Goal: Transaction & Acquisition: Purchase product/service

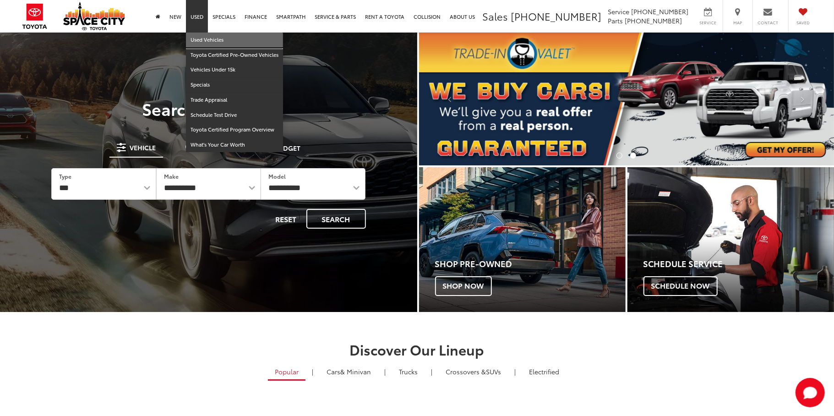
click at [199, 42] on link "Used Vehicles" at bounding box center [234, 40] width 97 height 15
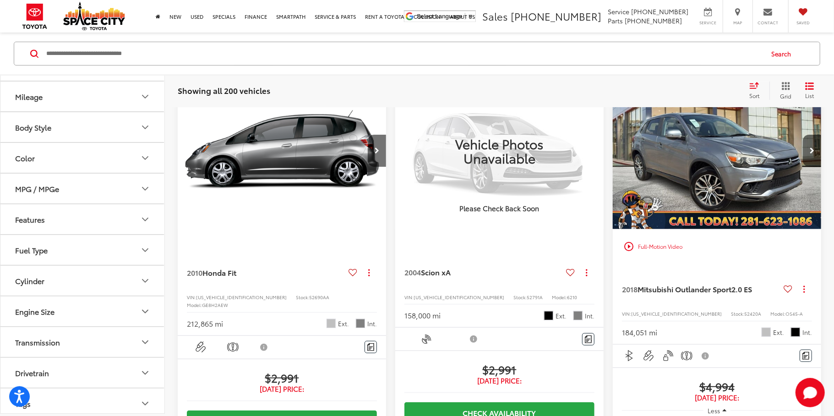
scroll to position [120, 0]
click at [150, 126] on icon "Body Style" at bounding box center [145, 124] width 11 height 11
click at [70, 156] on button "Color" at bounding box center [82, 155] width 165 height 30
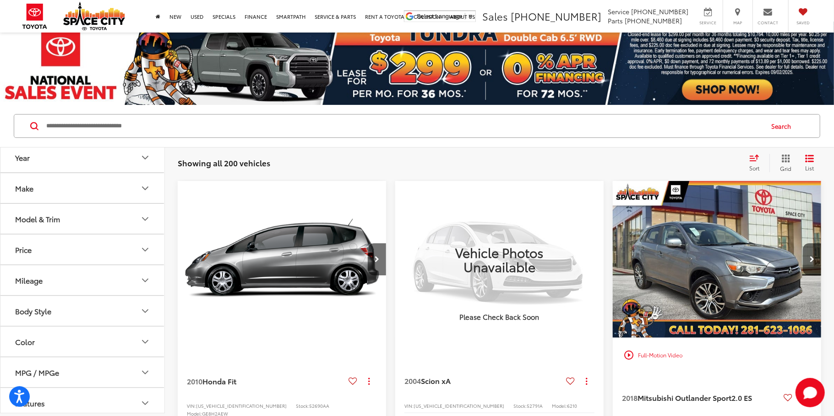
scroll to position [12, 0]
click at [142, 210] on icon "Model & Trim" at bounding box center [145, 212] width 11 height 11
click at [56, 214] on div "Model & Trim" at bounding box center [37, 212] width 45 height 9
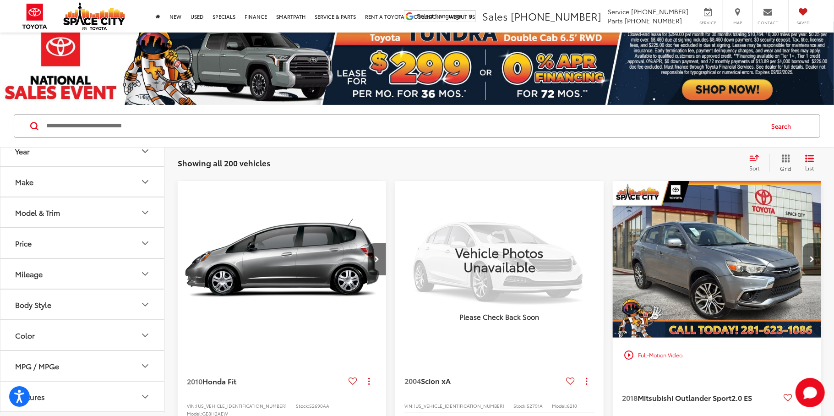
click at [64, 212] on button "Model & Trim" at bounding box center [82, 212] width 165 height 30
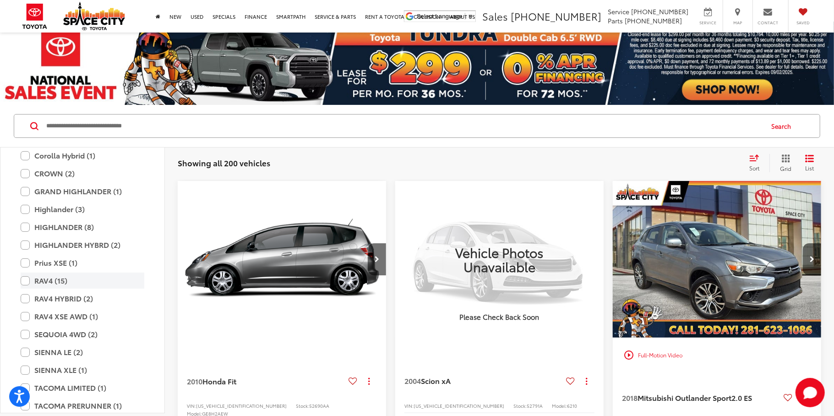
scroll to position [1632, 0]
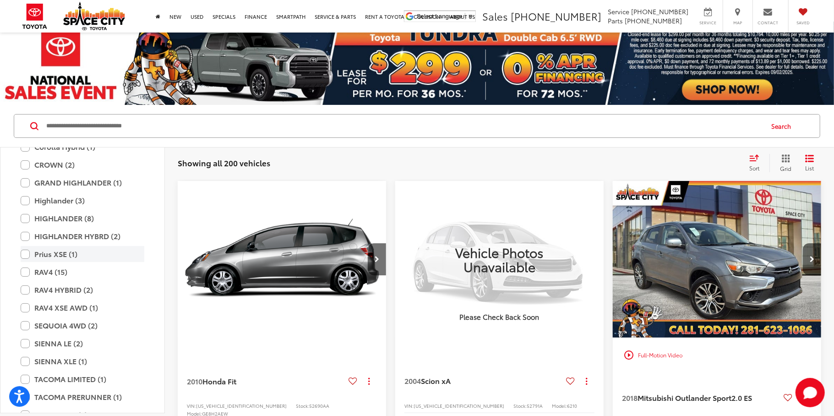
click at [26, 252] on label "Prius XSE (1)" at bounding box center [83, 254] width 124 height 16
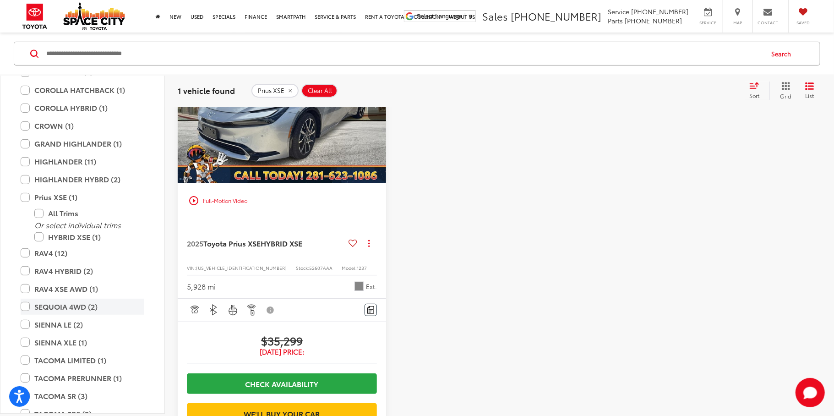
scroll to position [1632, 0]
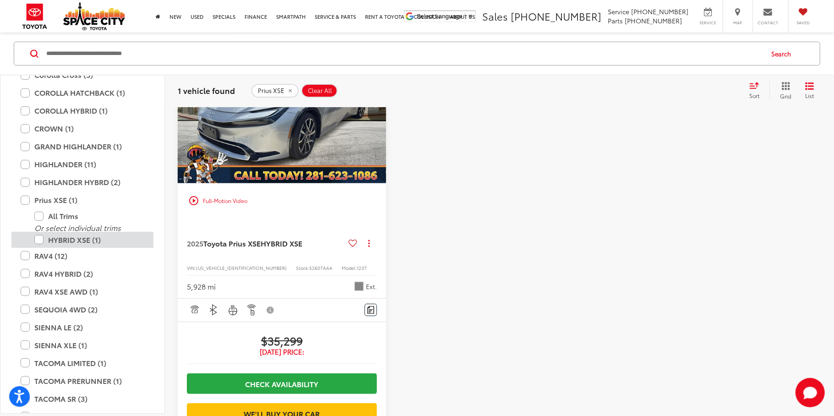
click at [41, 239] on label "HYBRID XSE (1)" at bounding box center [89, 240] width 110 height 16
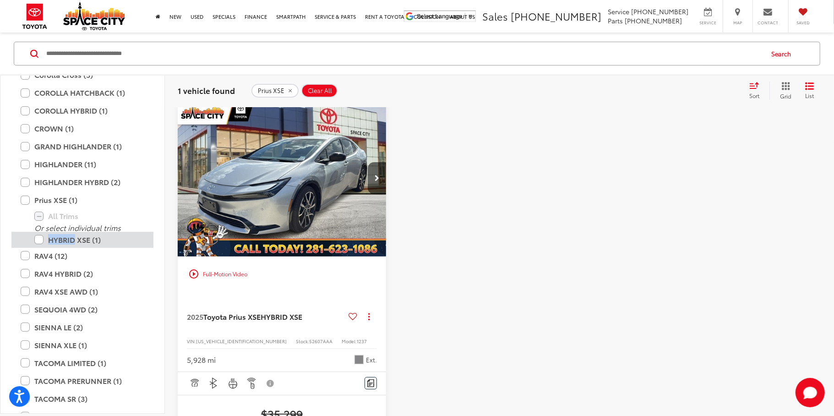
scroll to position [83, 0]
